Goal: Transaction & Acquisition: Purchase product/service

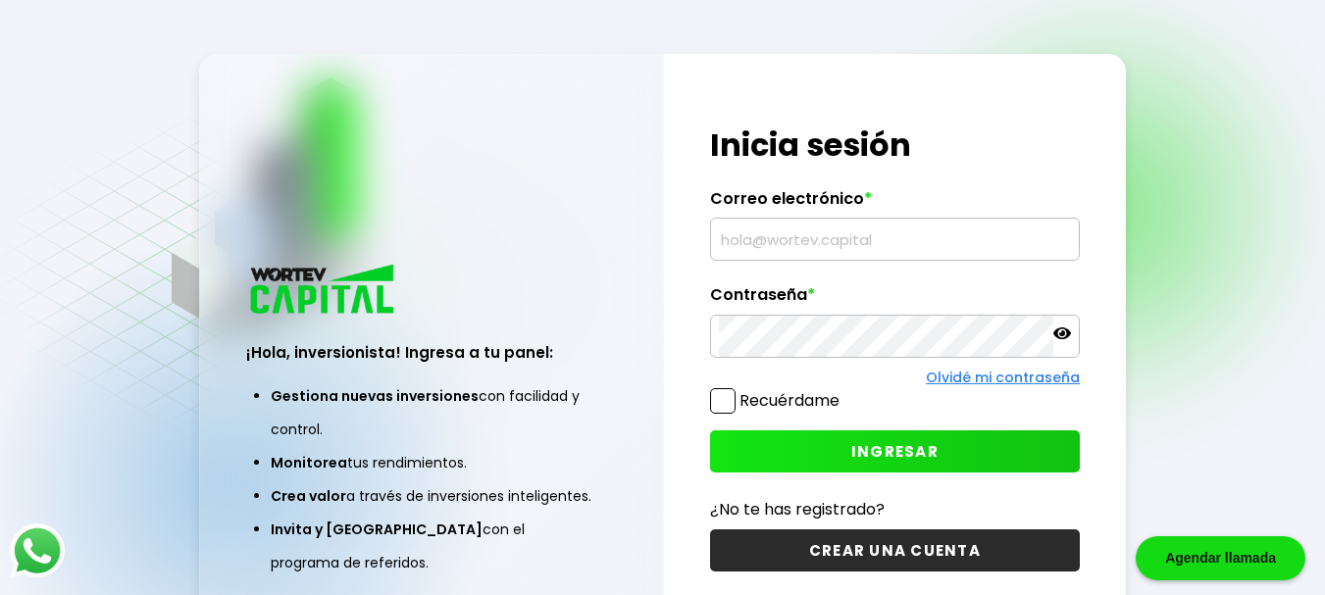
type input "[EMAIL_ADDRESS][DOMAIN_NAME]"
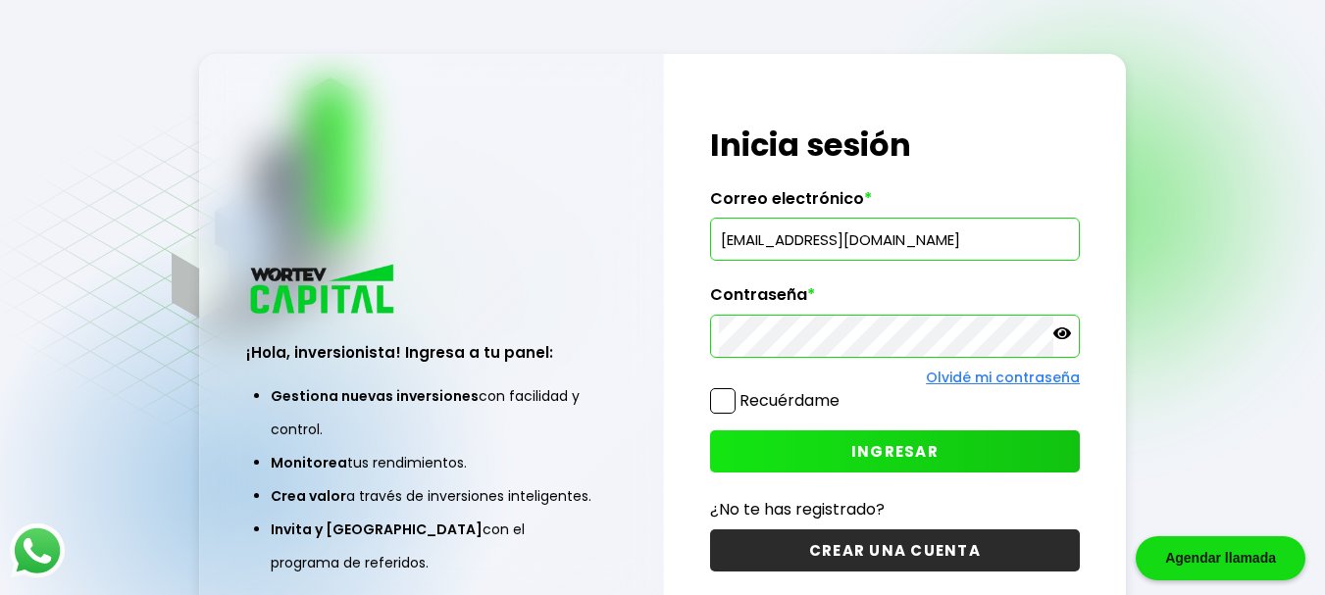
click at [883, 450] on span "INGRESAR" at bounding box center [894, 451] width 87 height 21
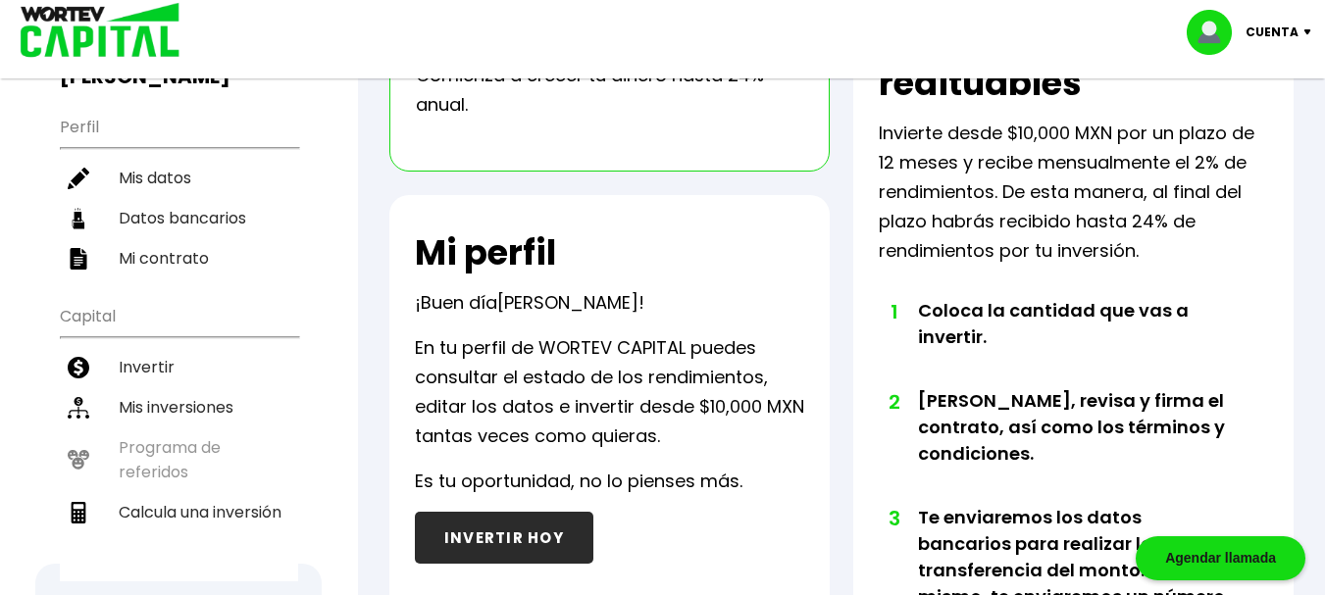
scroll to position [196, 0]
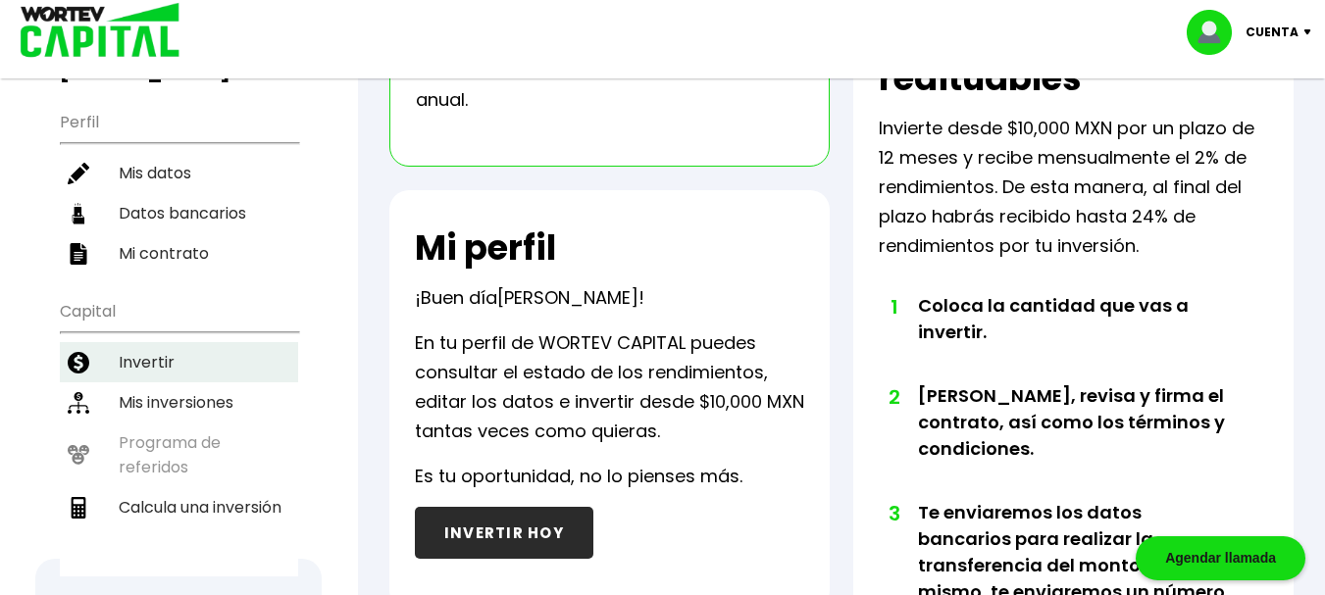
click at [144, 360] on li "Invertir" at bounding box center [179, 362] width 238 height 40
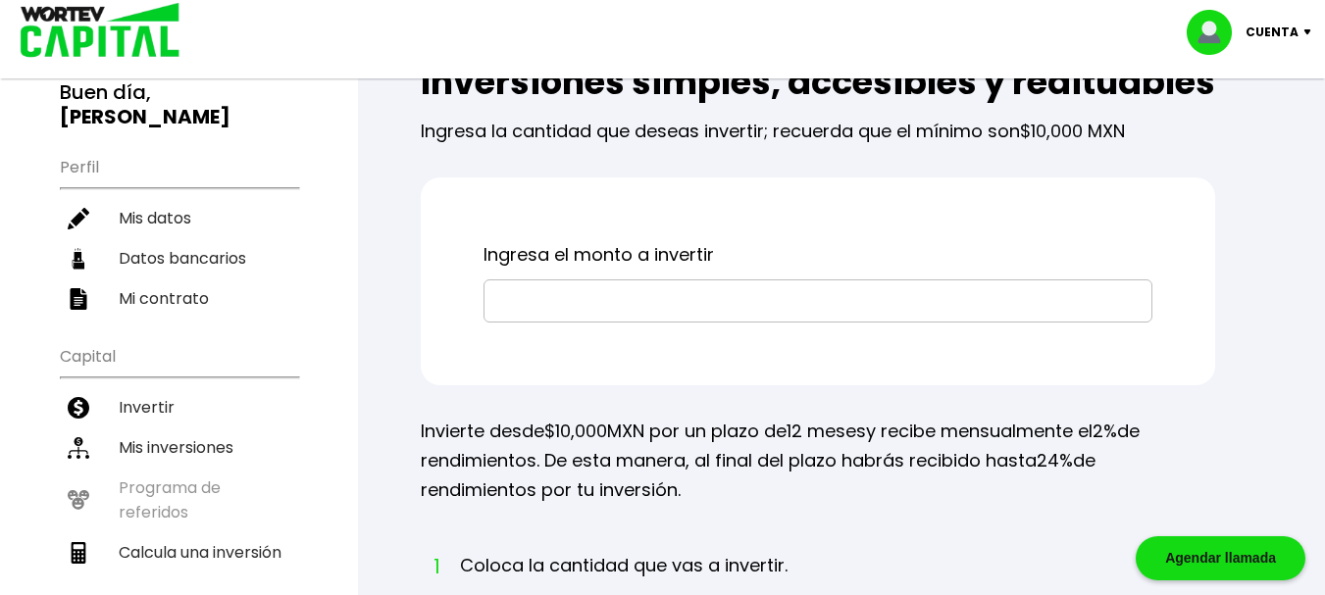
scroll to position [196, 0]
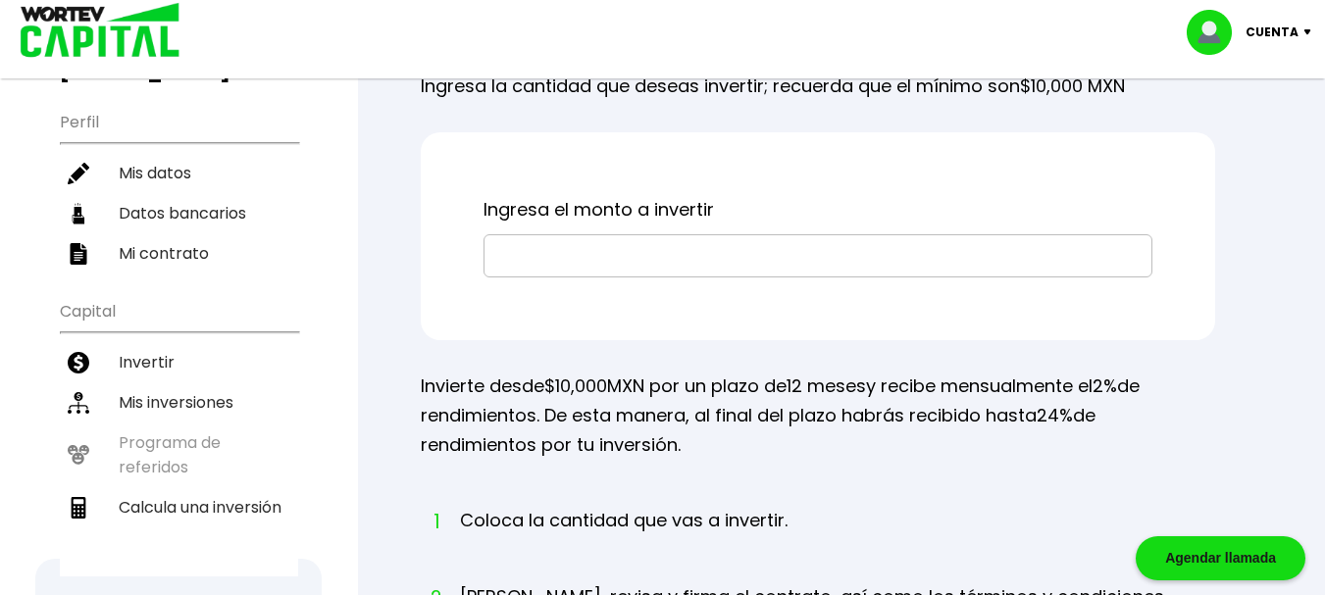
click at [508, 276] on input "text" at bounding box center [817, 255] width 651 height 41
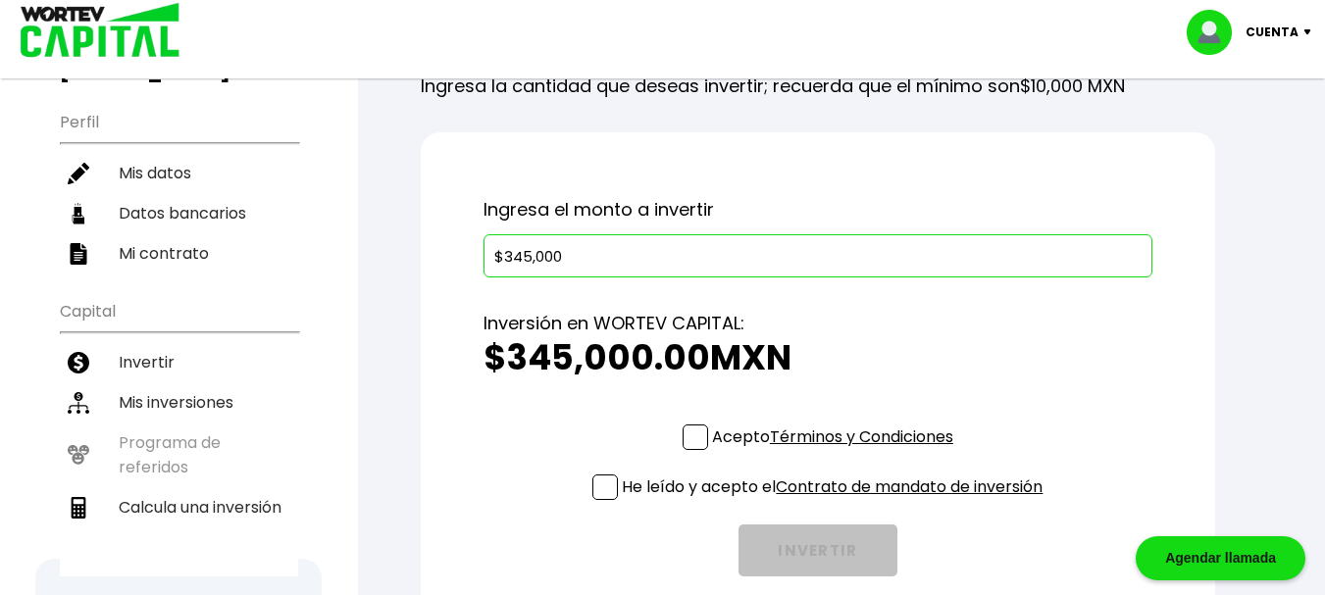
type input "$345,000"
click at [684, 450] on span at bounding box center [694, 437] width 25 height 25
click at [836, 452] on input "Acepto Términos y Condiciones" at bounding box center [836, 452] width 0 height 0
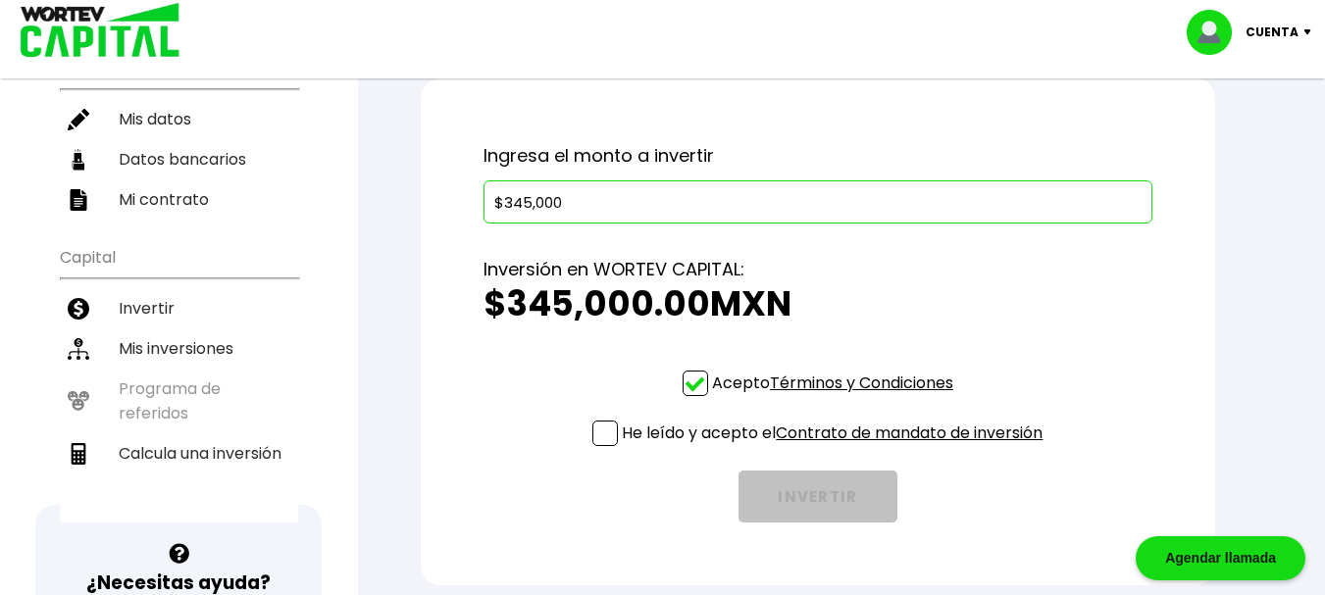
scroll to position [294, 0]
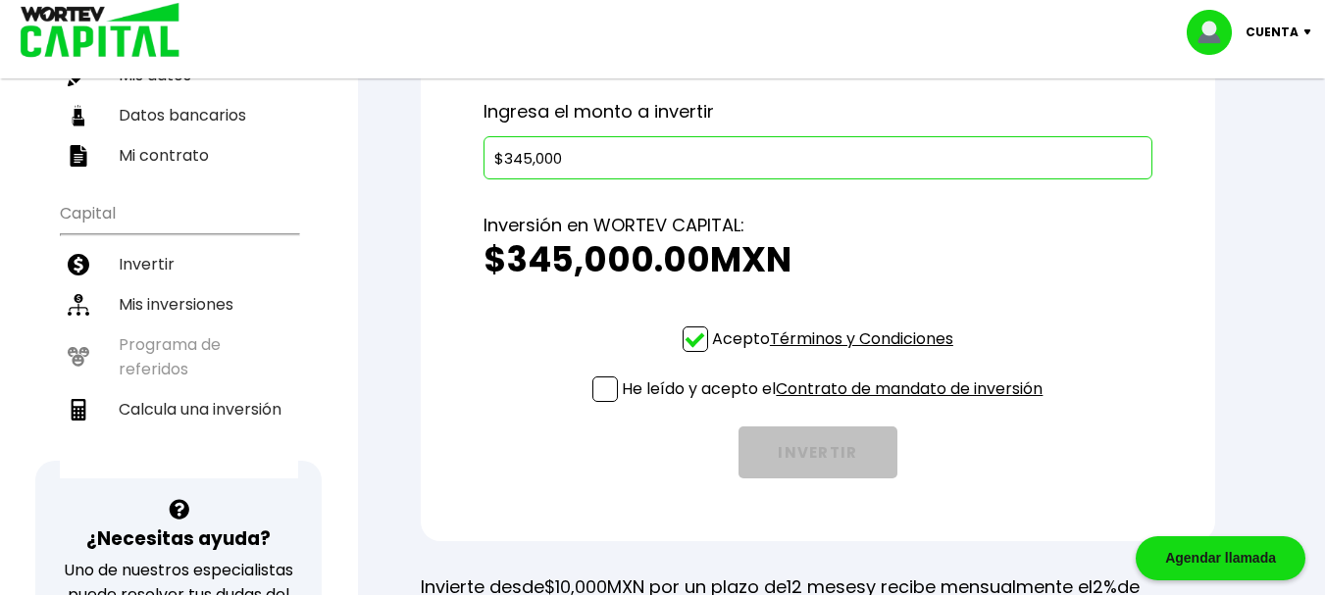
click at [603, 402] on span at bounding box center [604, 389] width 25 height 25
click at [836, 404] on input "He leído y acepto el Contrato de mandato de inversión" at bounding box center [836, 404] width 0 height 0
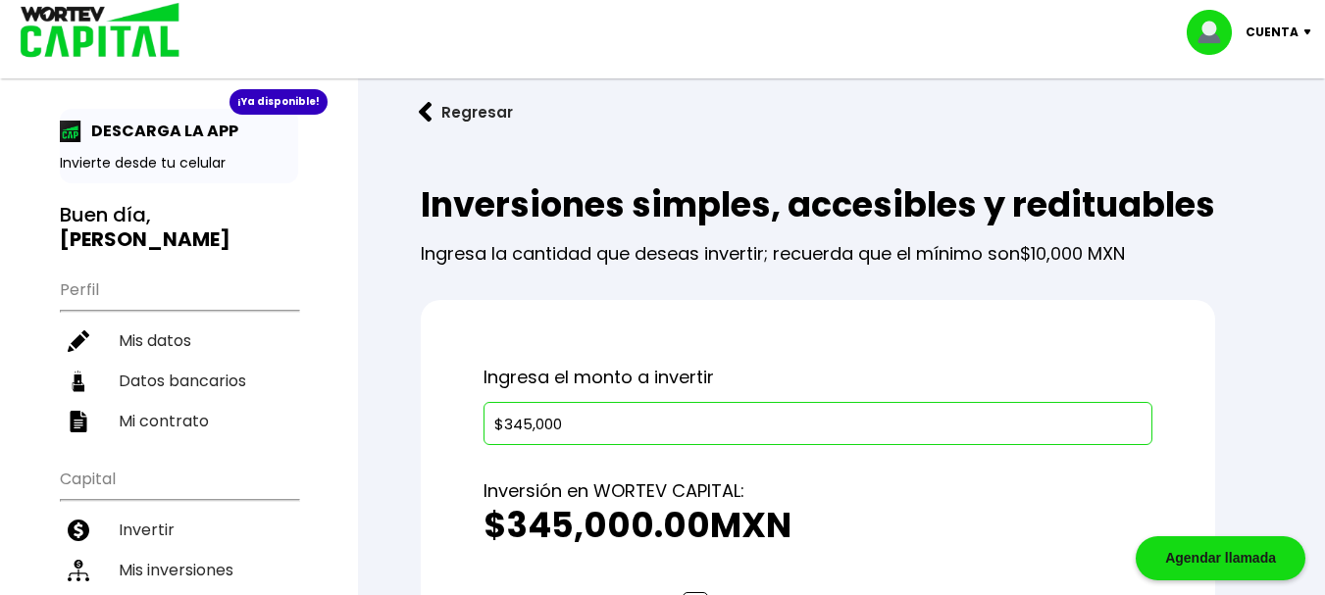
scroll to position [0, 0]
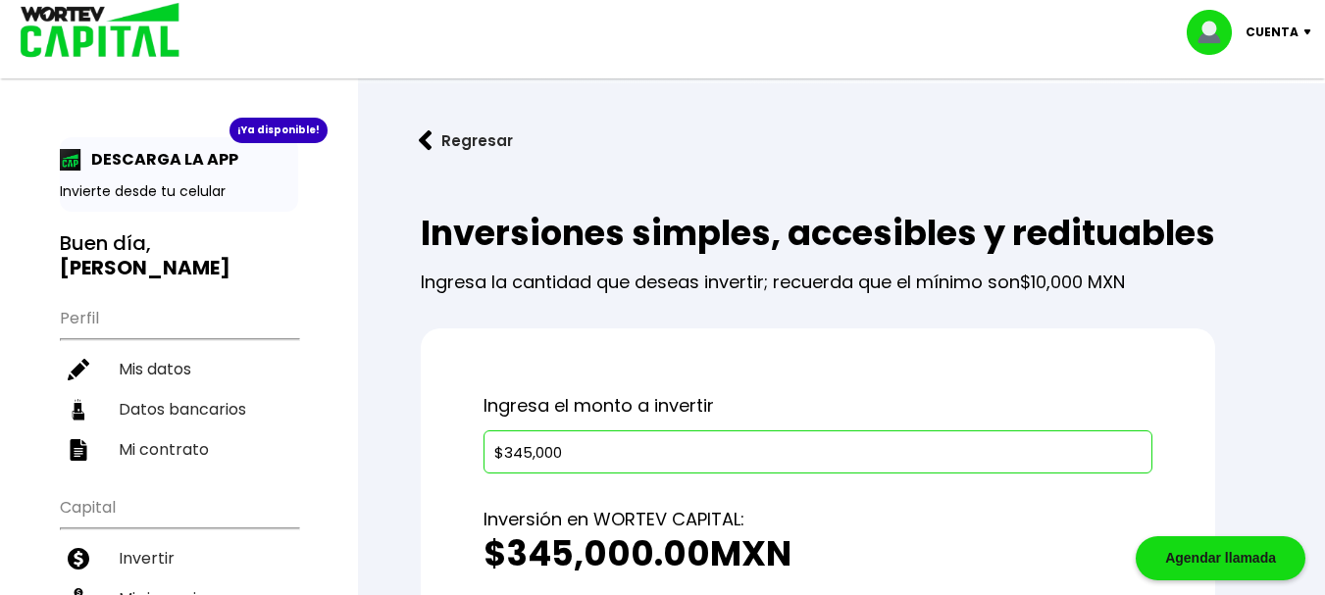
click at [1200, 558] on div "Agendar llamada" at bounding box center [1220, 558] width 170 height 44
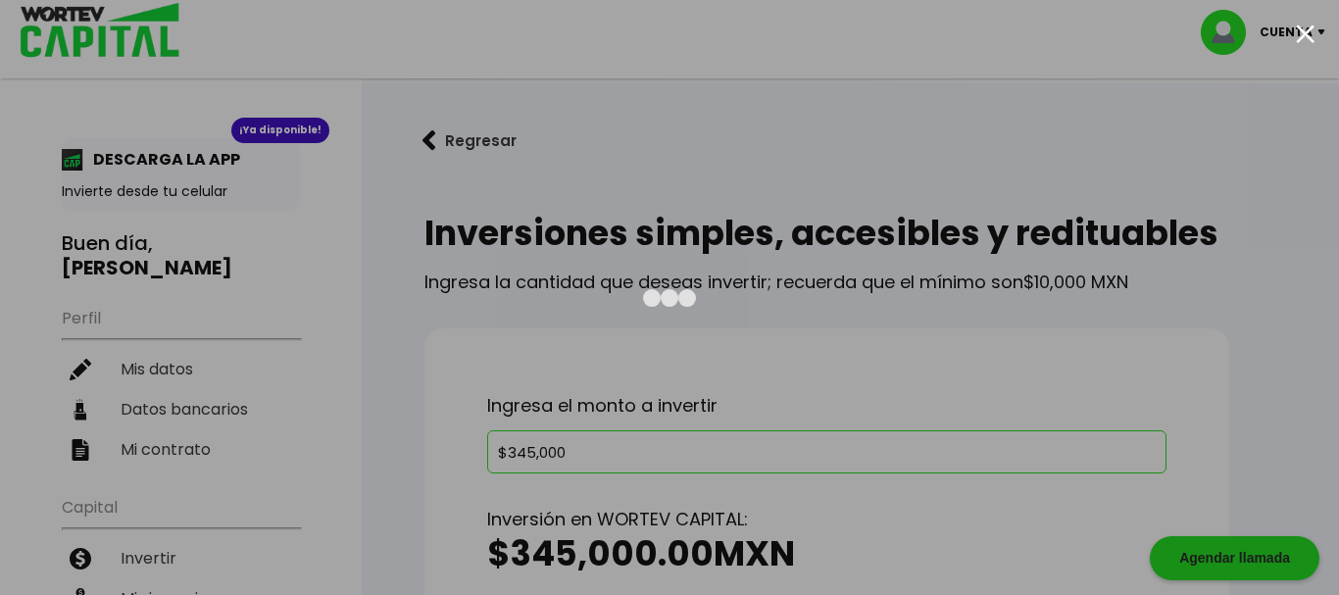
click at [1206, 410] on div at bounding box center [669, 297] width 1339 height 595
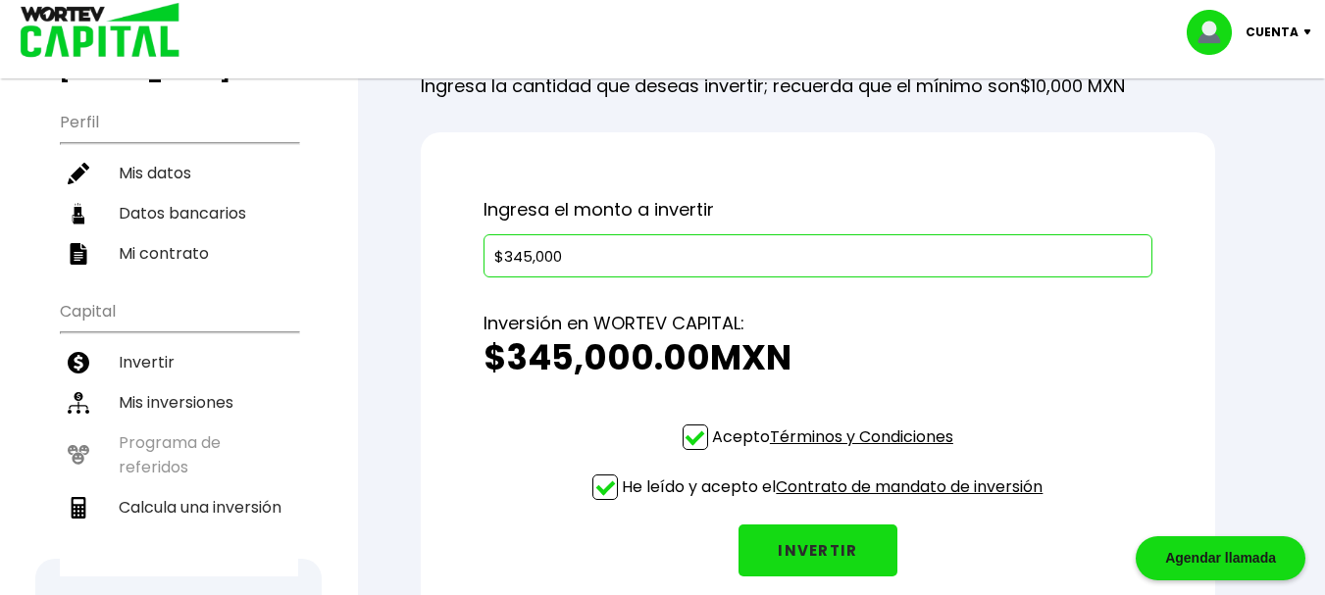
scroll to position [294, 0]
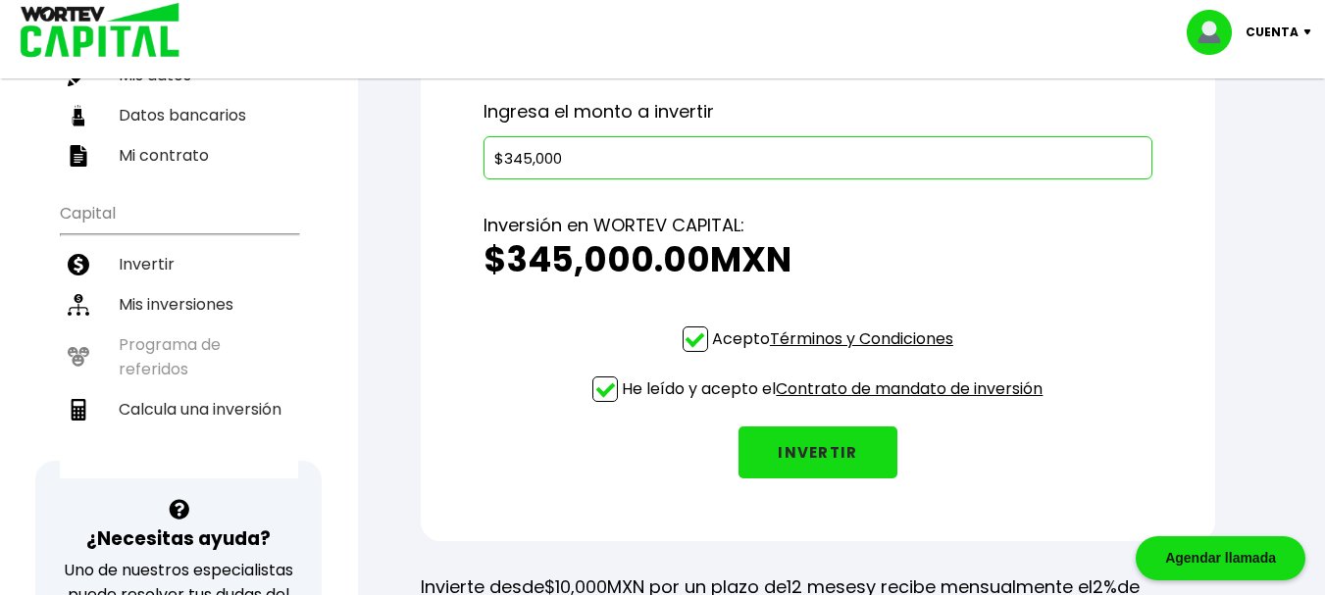
click at [816, 478] on button "INVERTIR" at bounding box center [817, 453] width 159 height 52
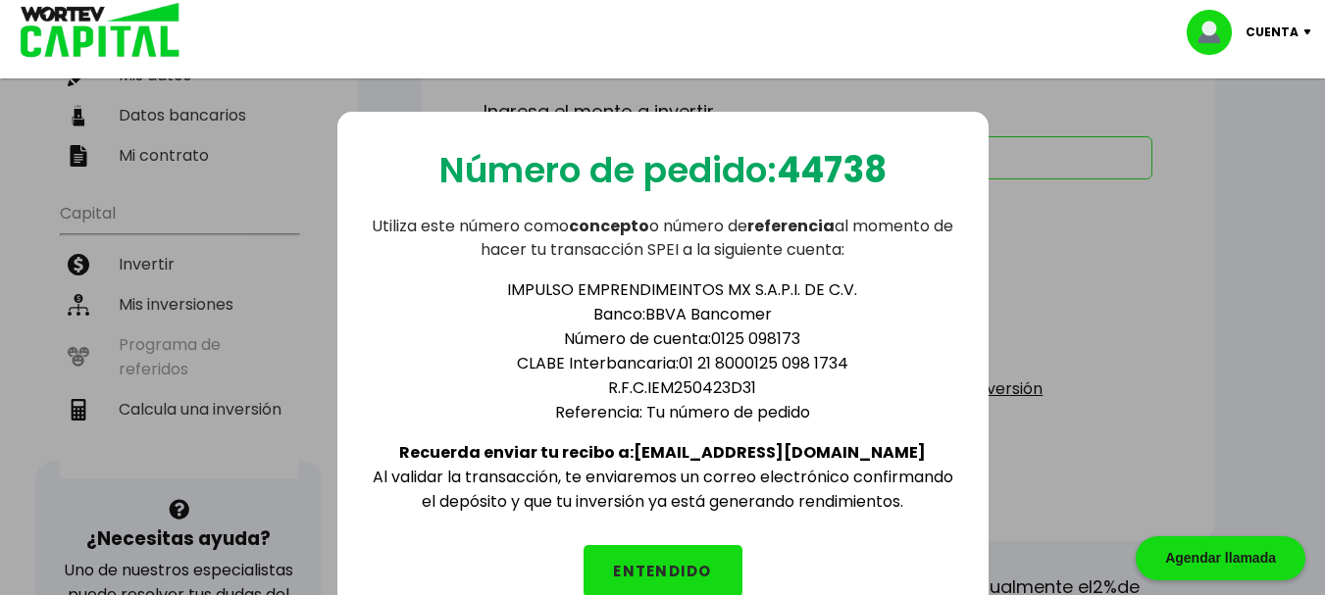
click at [473, 549] on div "Número de pedido: 44738 Utiliza este número como concepto o número de referenci…" at bounding box center [662, 370] width 651 height 517
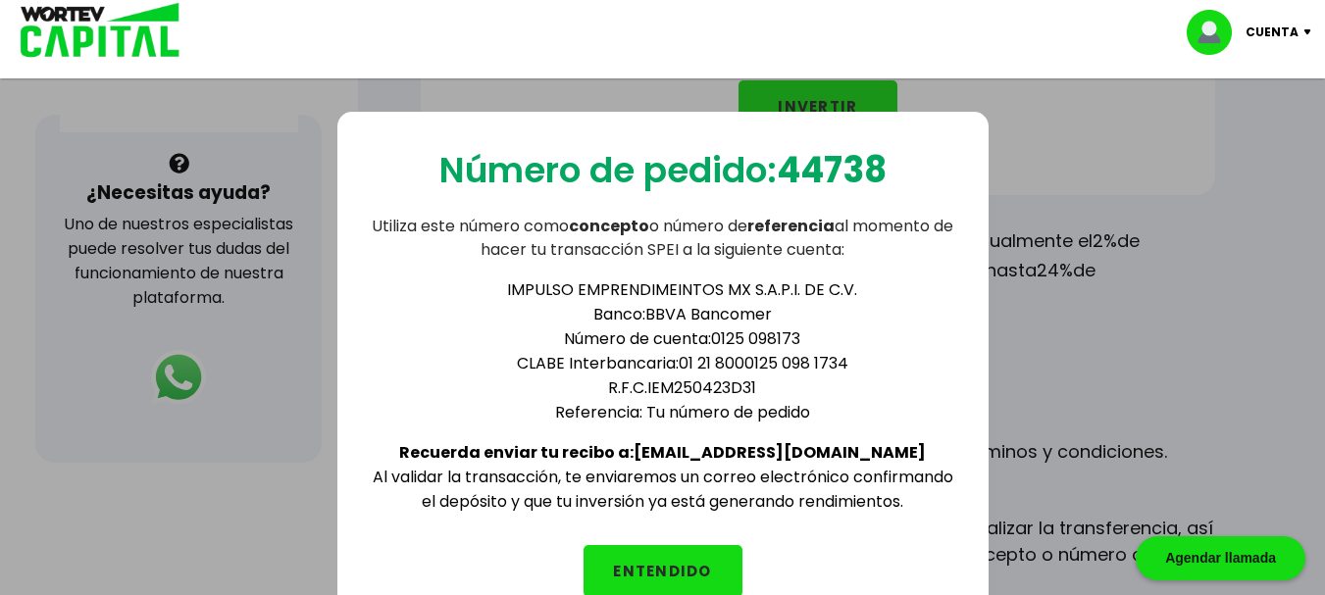
scroll to position [686, 0]
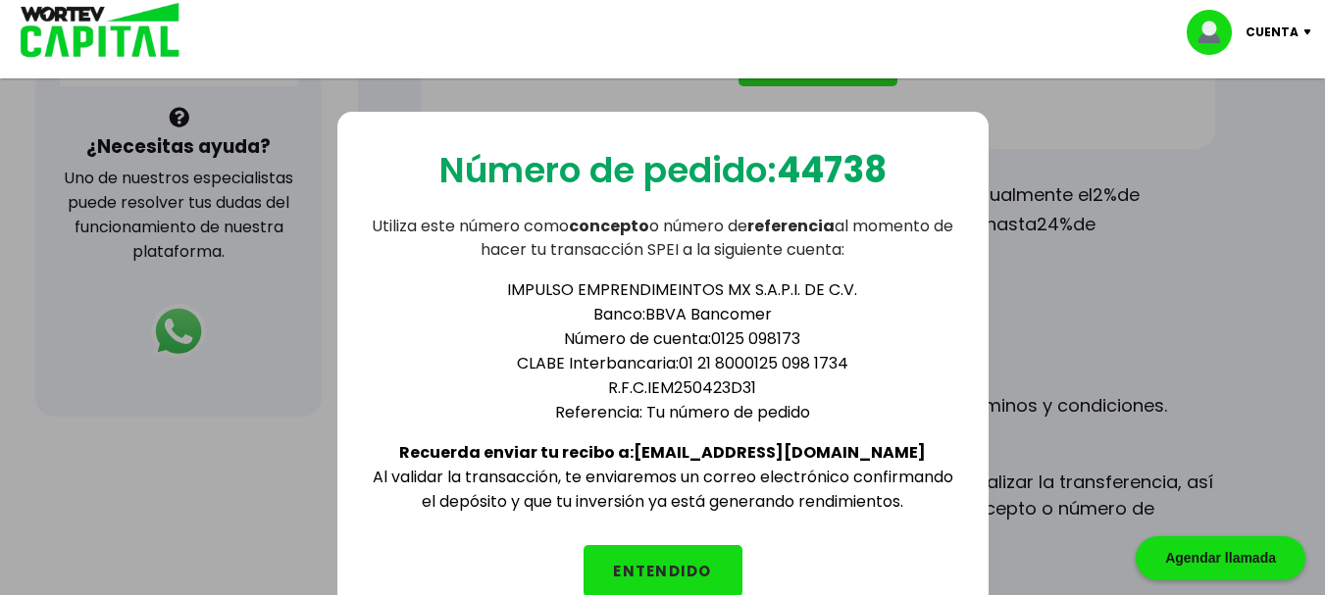
click at [637, 567] on button "ENTENDIDO" at bounding box center [662, 571] width 159 height 52
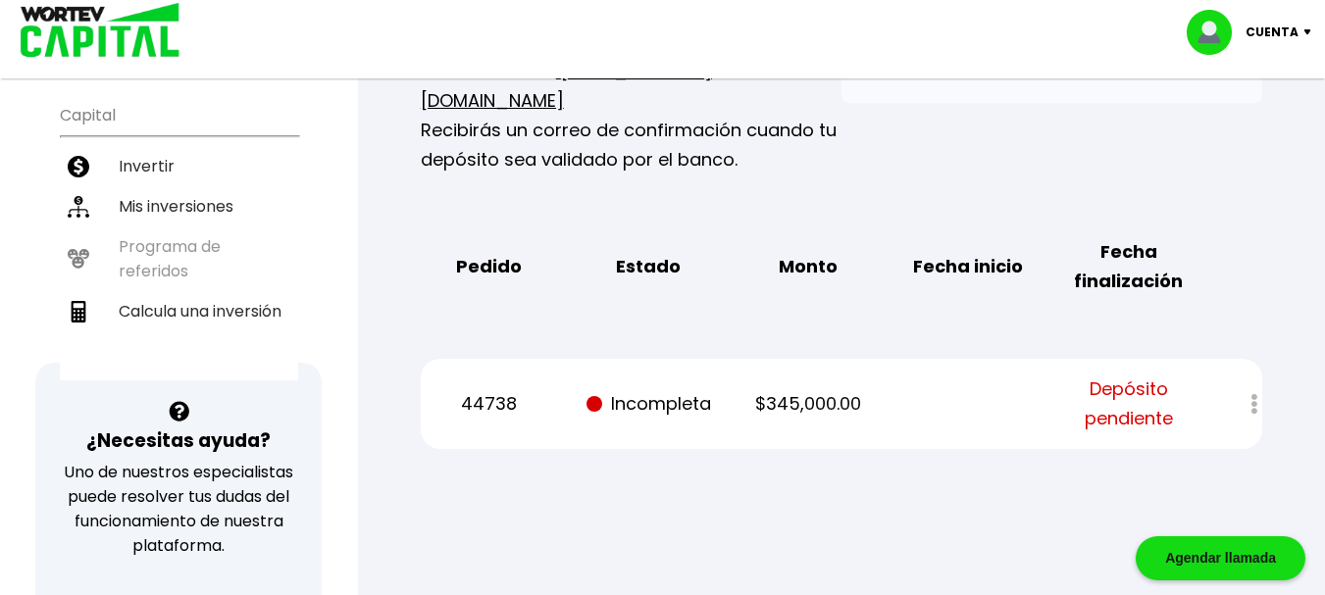
scroll to position [784, 0]
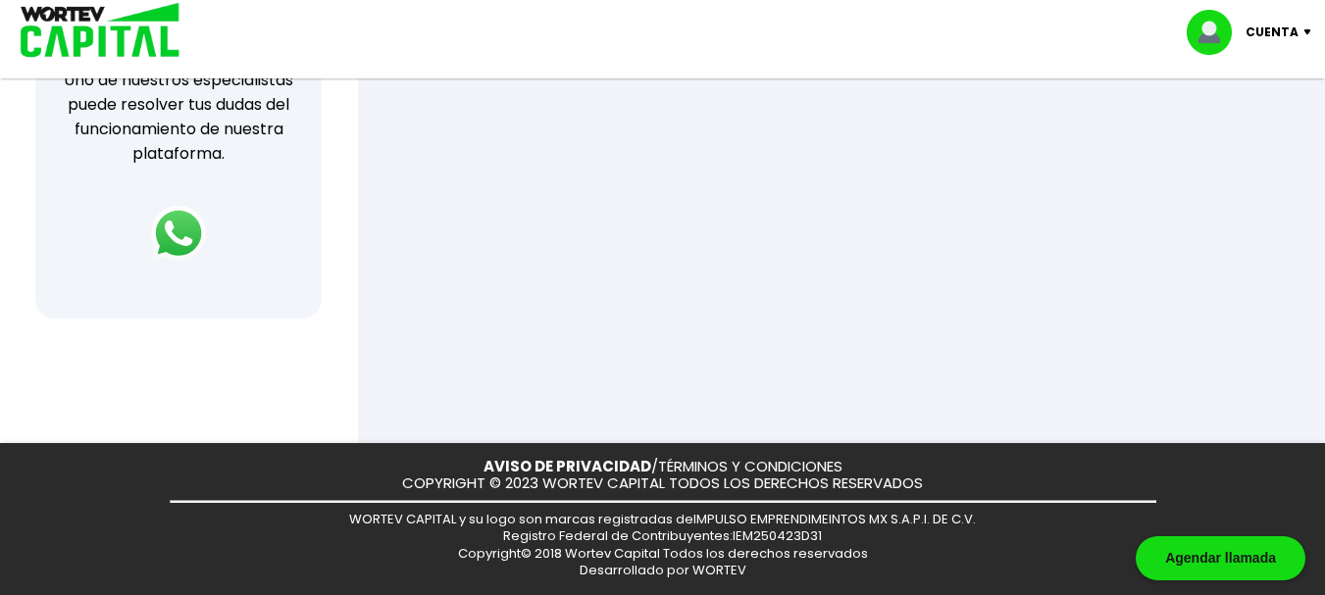
drag, startPoint x: 337, startPoint y: 402, endPoint x: 358, endPoint y: 393, distance: 22.4
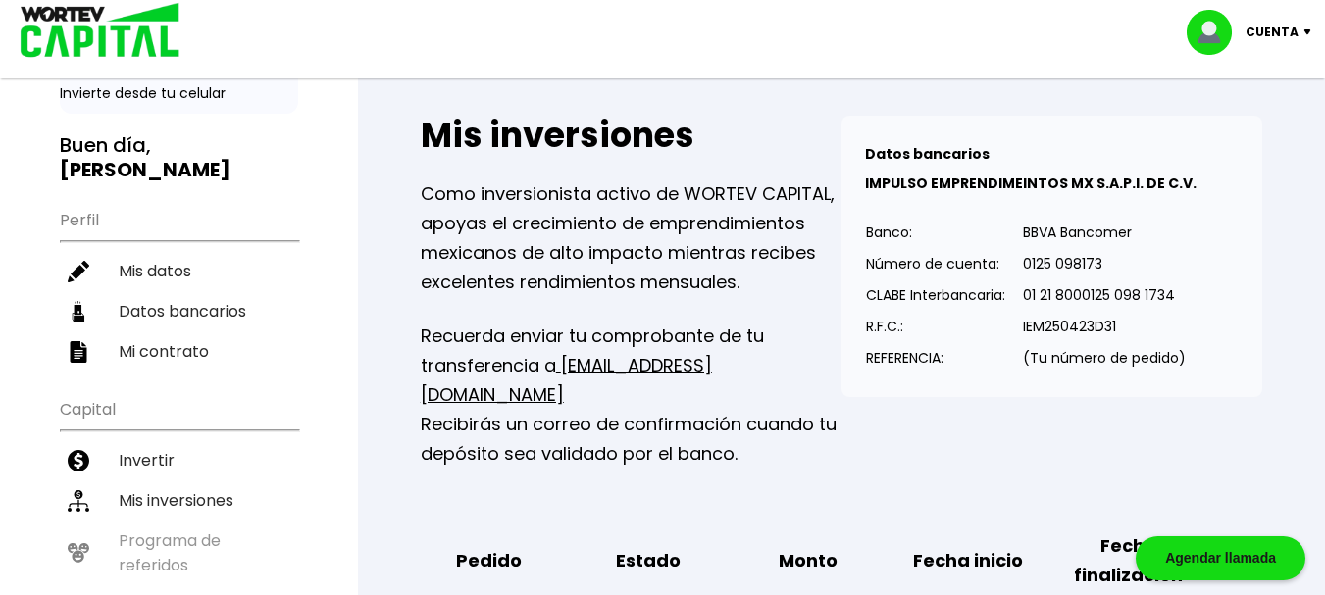
scroll to position [0, 0]
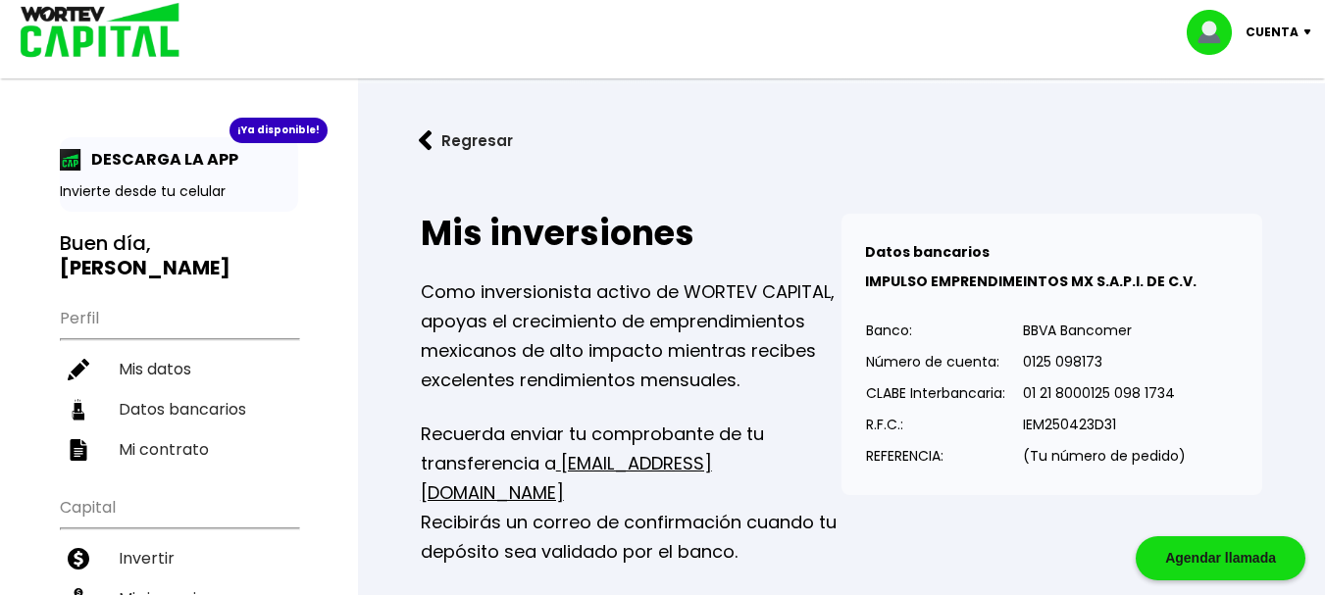
click at [286, 270] on h3 "Buen día, [PERSON_NAME]" at bounding box center [179, 255] width 238 height 49
click at [463, 133] on button "Regresar" at bounding box center [465, 141] width 153 height 52
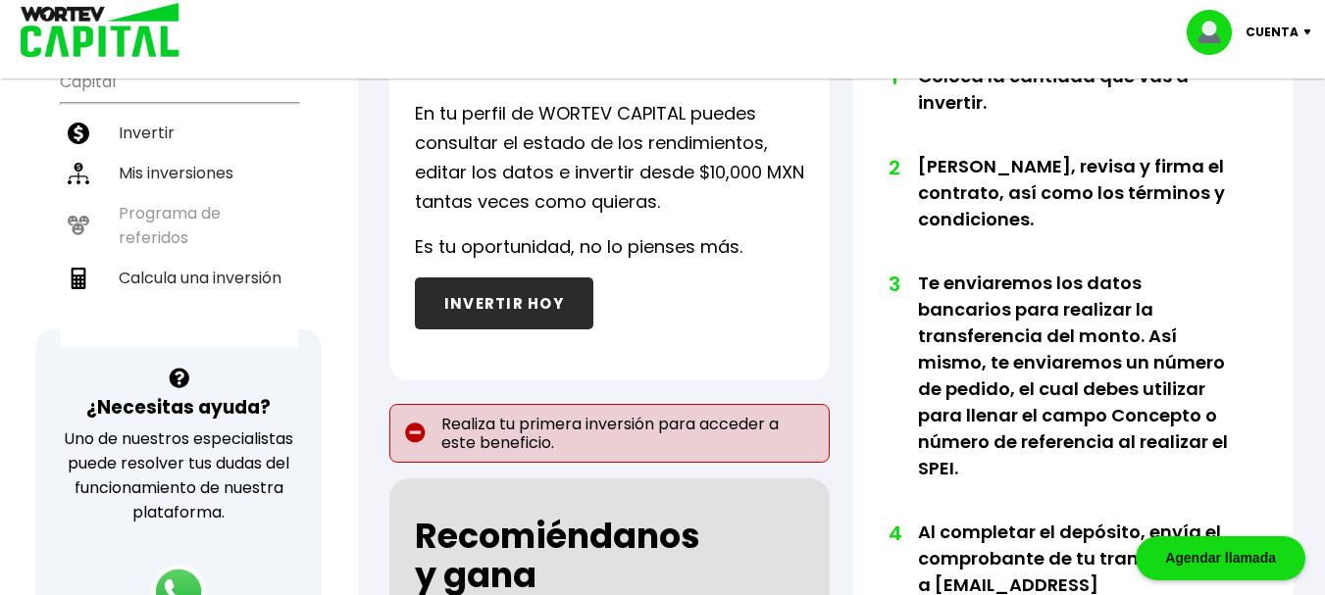
scroll to position [392, 0]
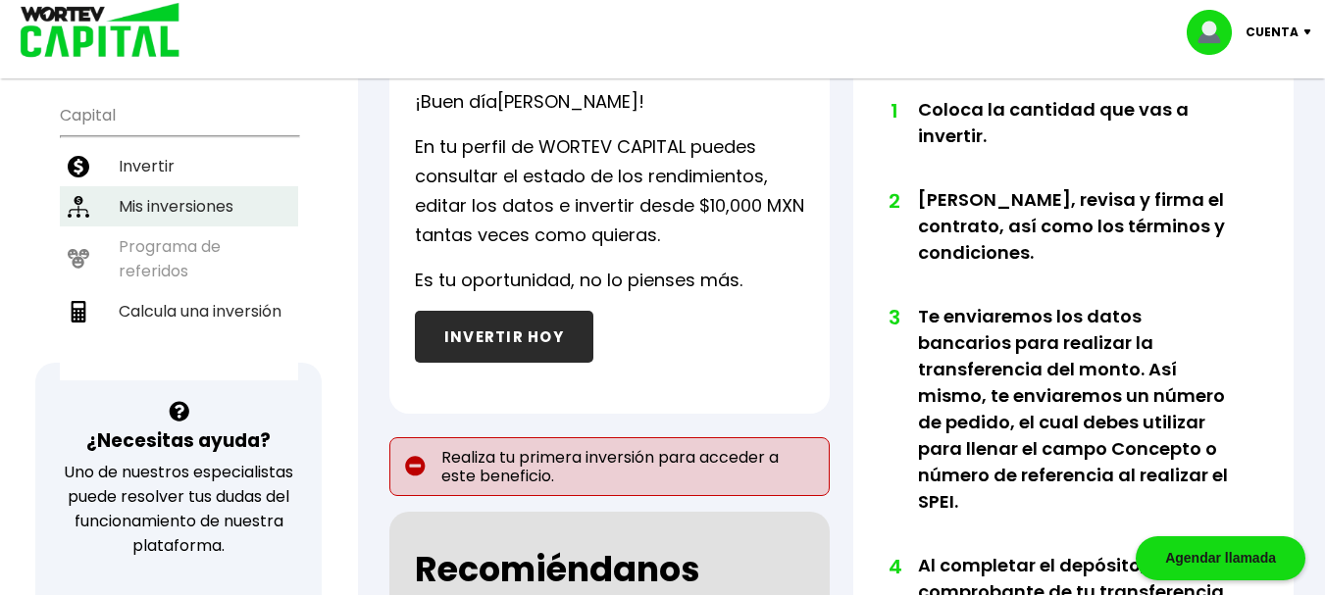
click at [167, 199] on li "Mis inversiones" at bounding box center [179, 206] width 238 height 40
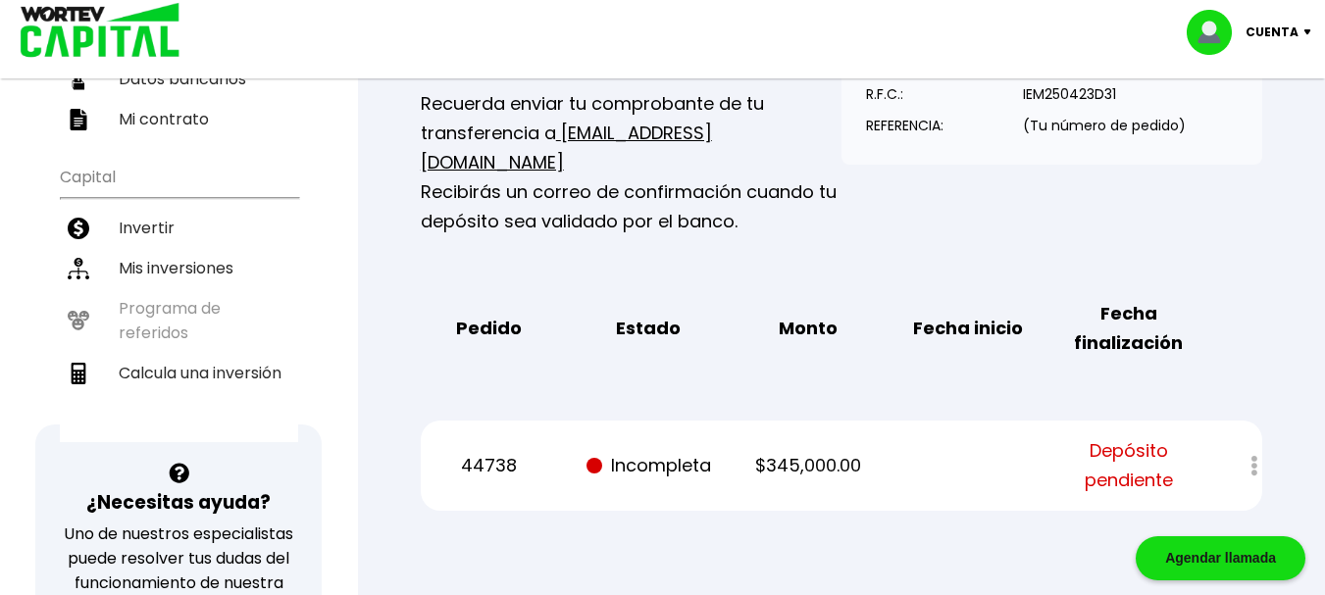
scroll to position [392, 0]
